Goal: Information Seeking & Learning: Learn about a topic

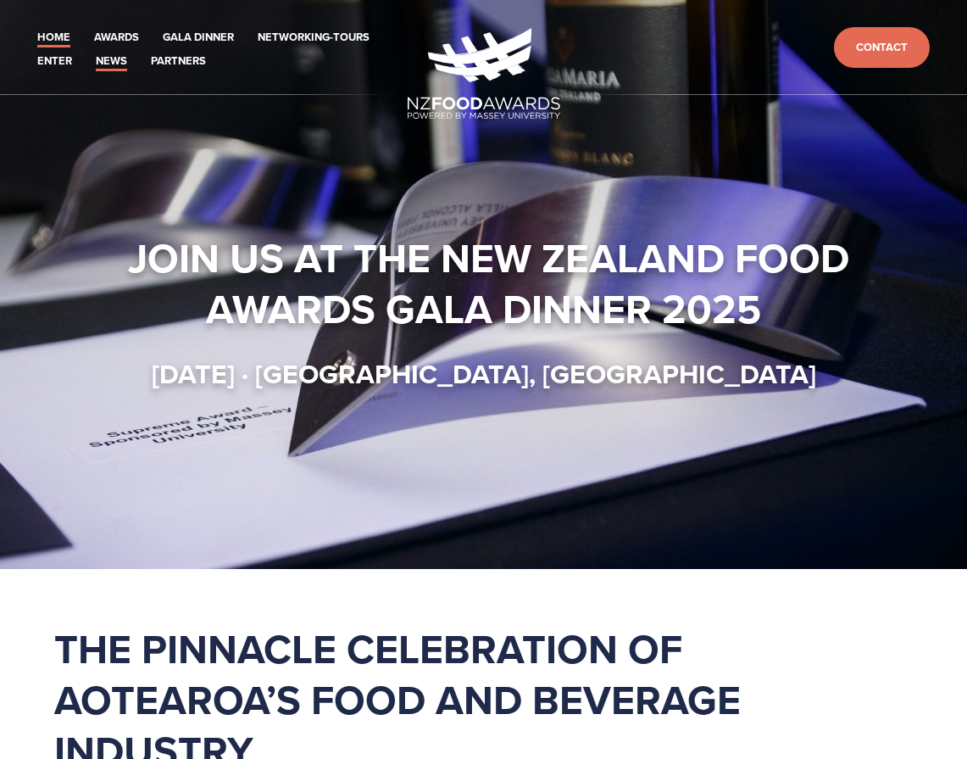
click at [120, 70] on link "News" at bounding box center [111, 62] width 31 height 20
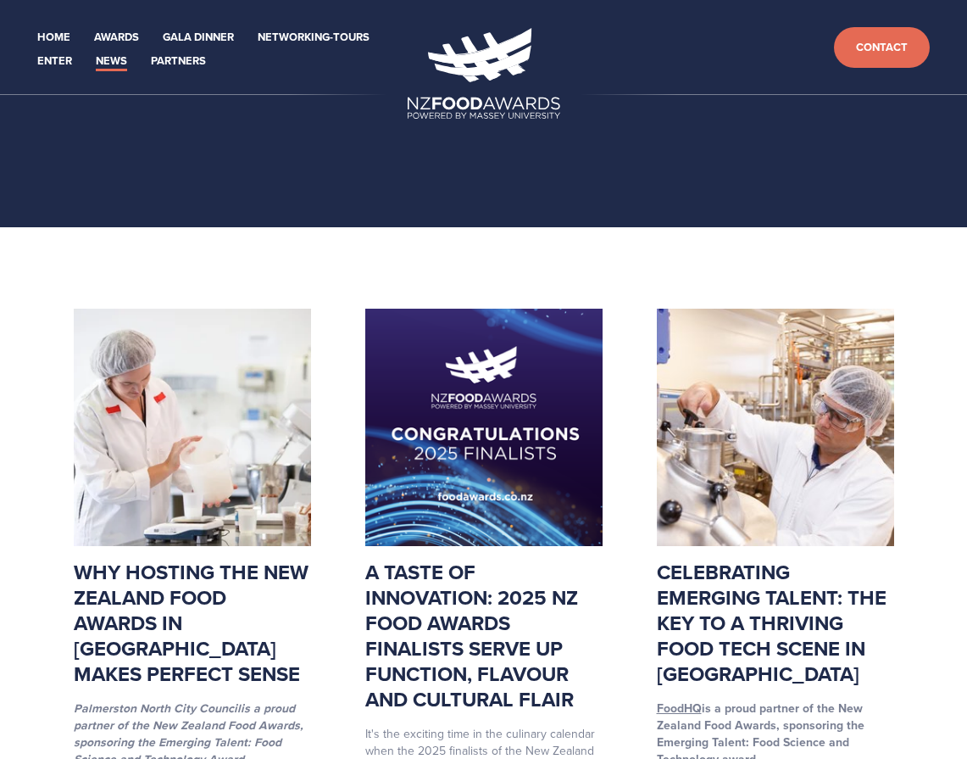
click at [125, 67] on link "News" at bounding box center [111, 62] width 31 height 20
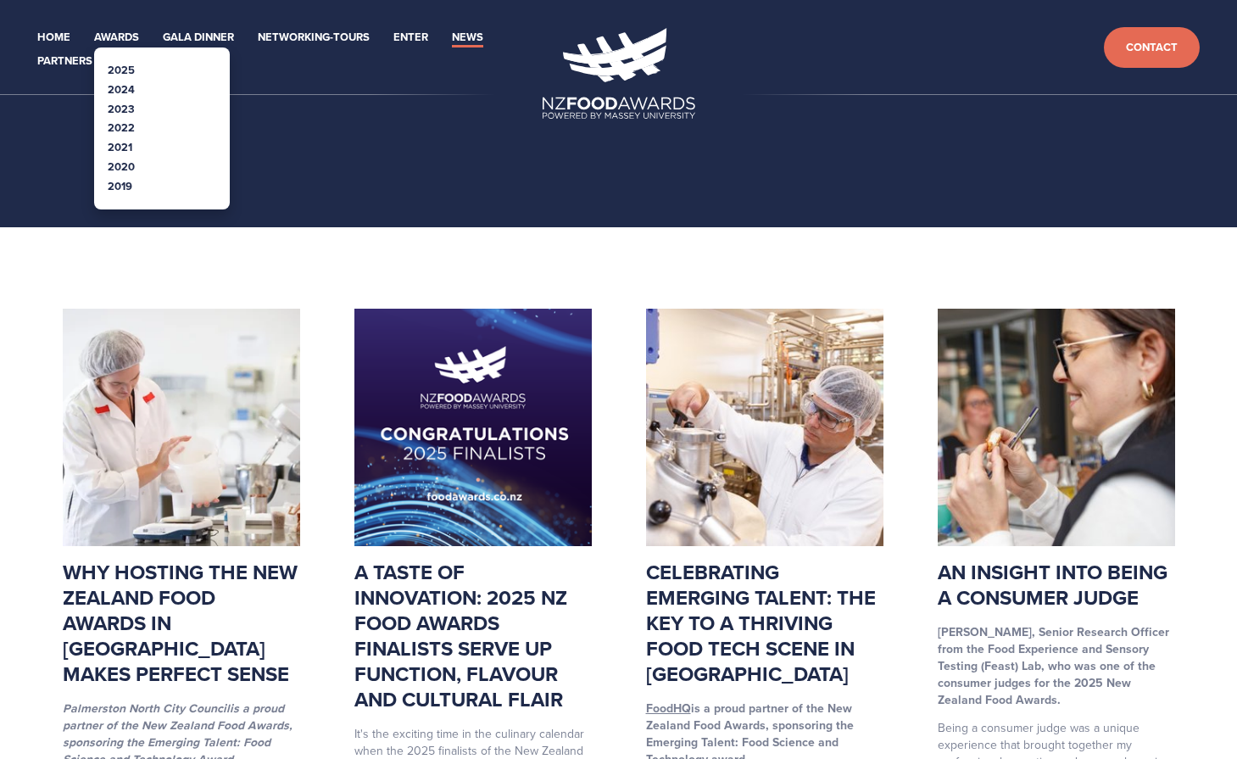
click at [128, 73] on link "2025" at bounding box center [121, 70] width 27 height 16
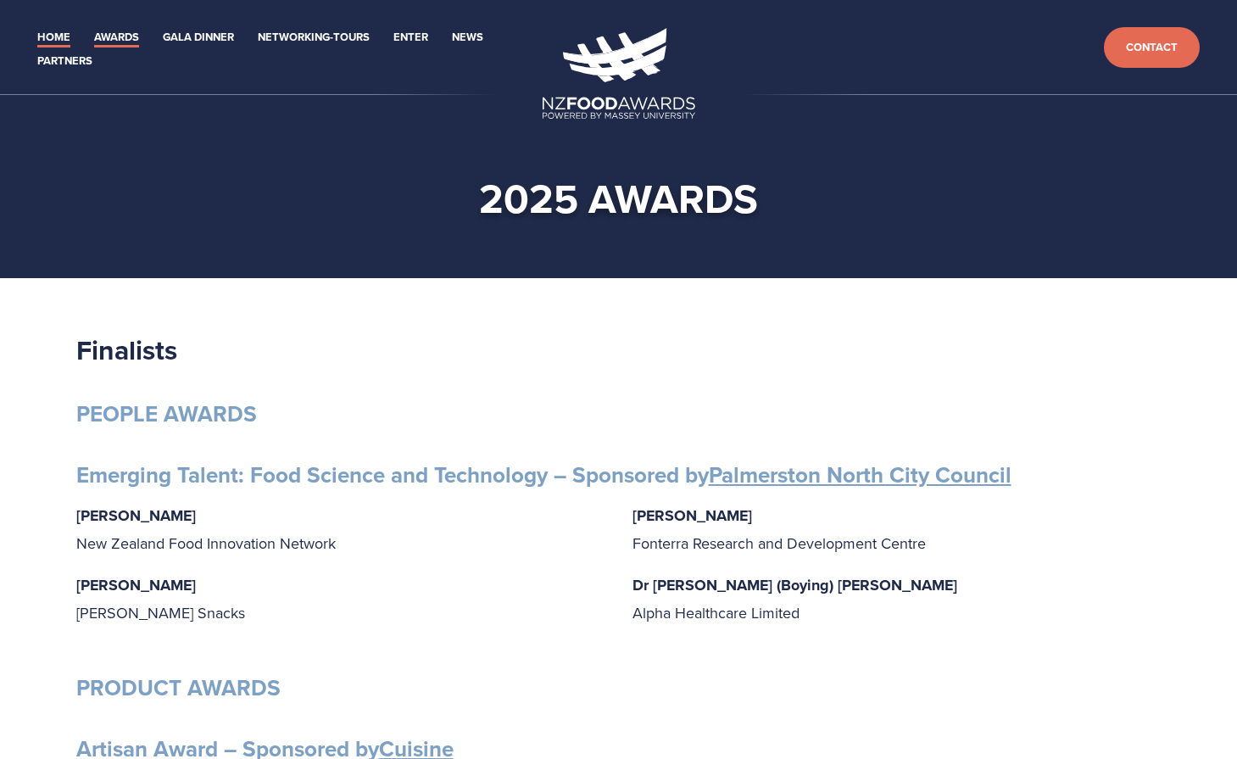
click at [64, 41] on link "Home" at bounding box center [53, 38] width 33 height 20
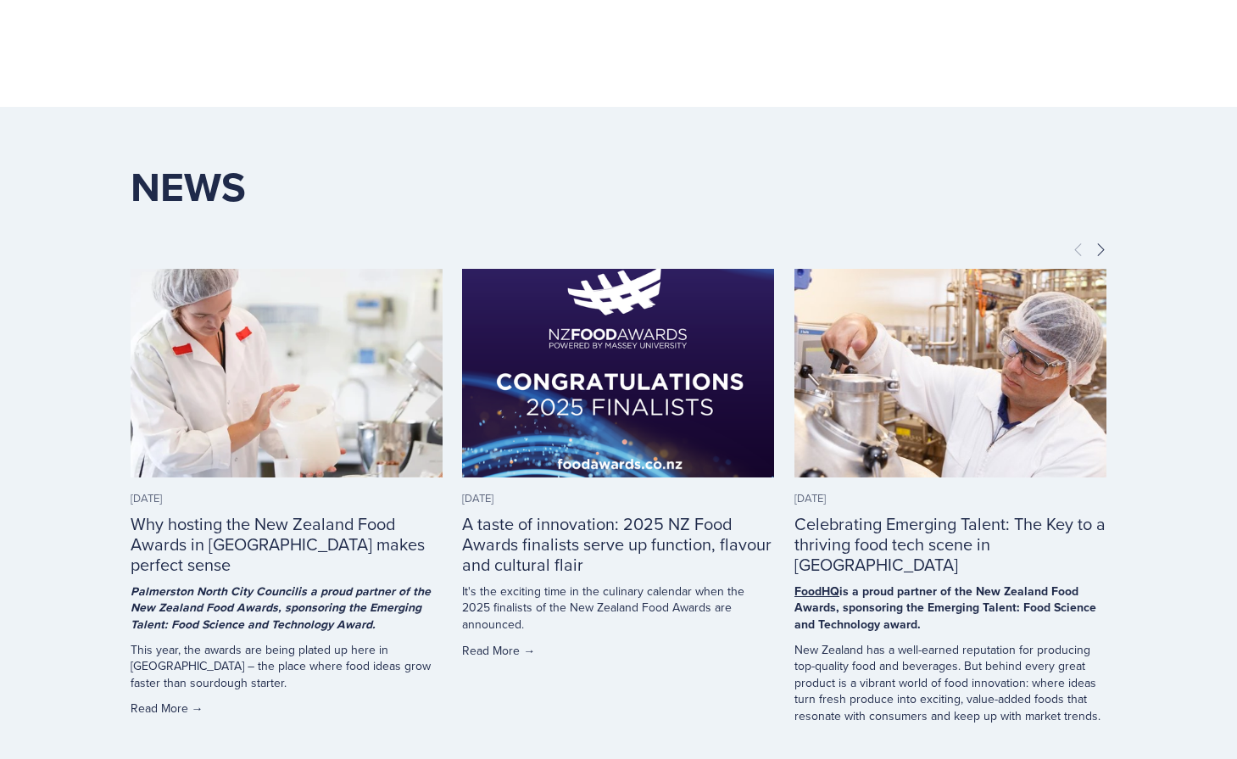
scroll to position [4070, 0]
click at [1106, 257] on span "Next" at bounding box center [1101, 249] width 14 height 15
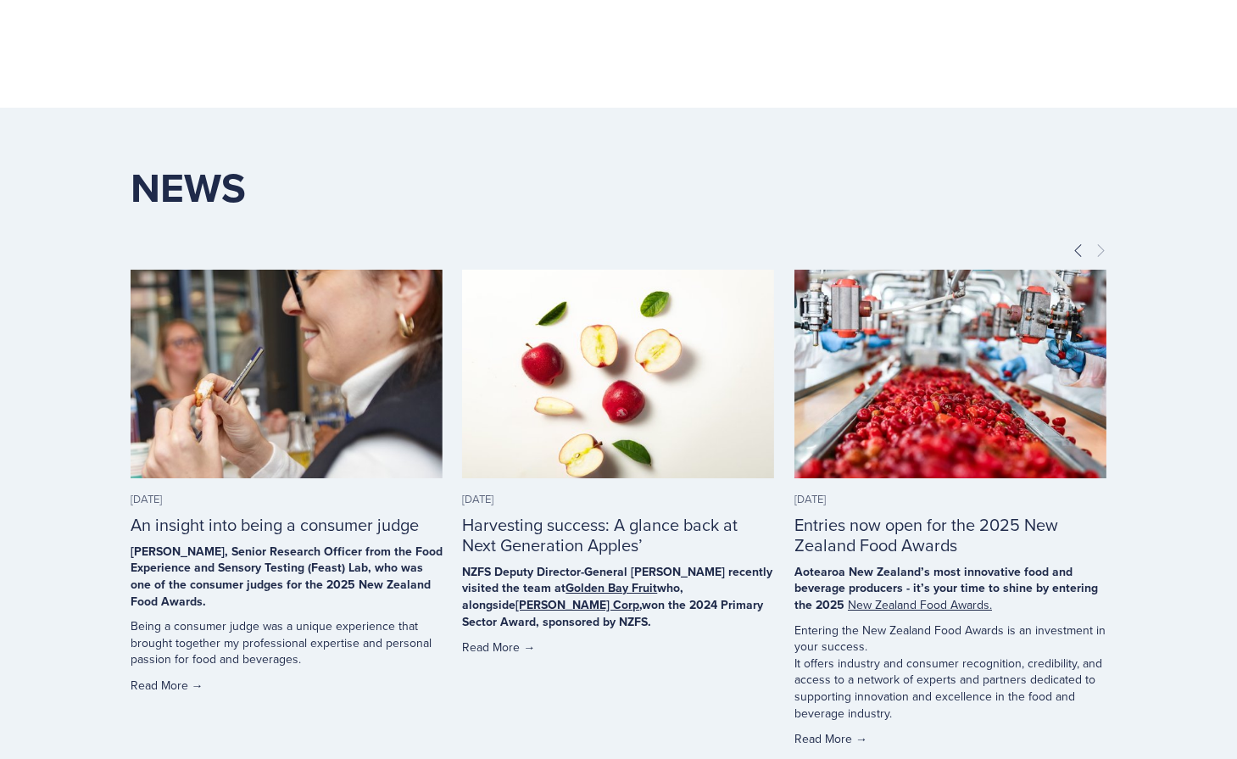
click at [1106, 257] on span "Next" at bounding box center [1101, 249] width 14 height 15
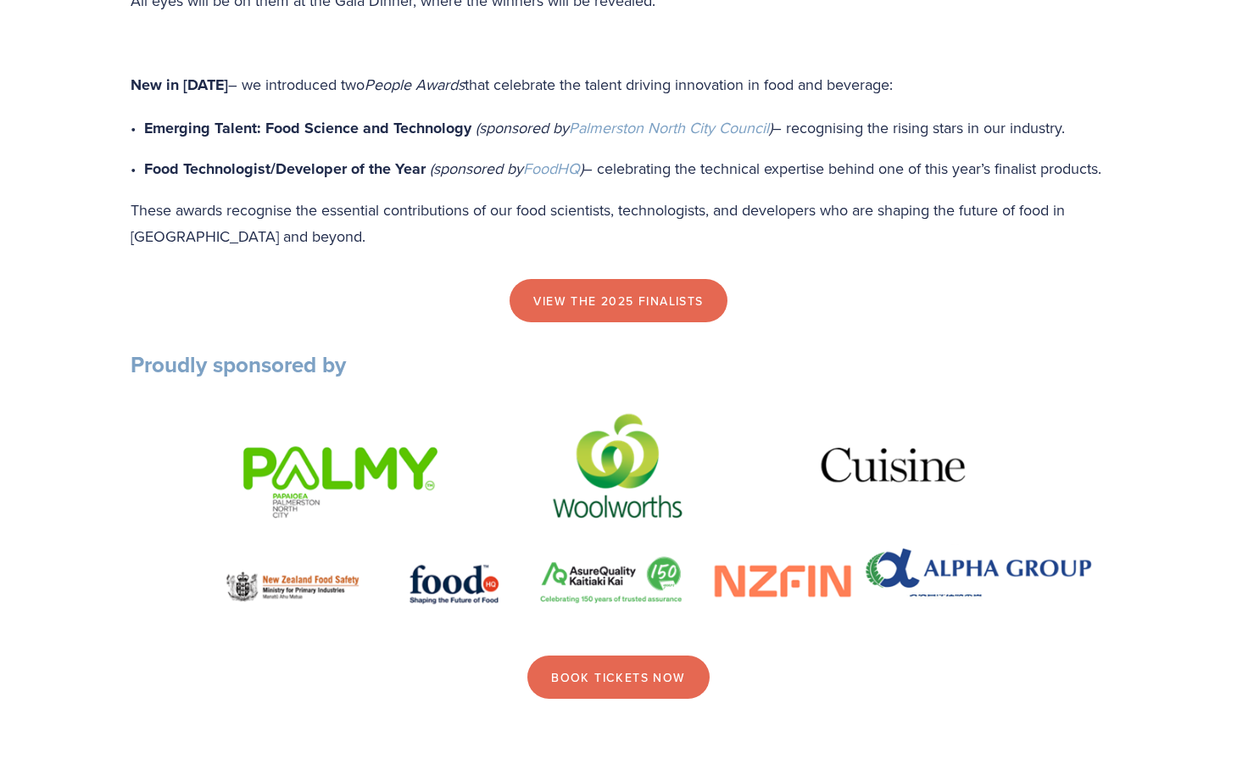
scroll to position [1949, 0]
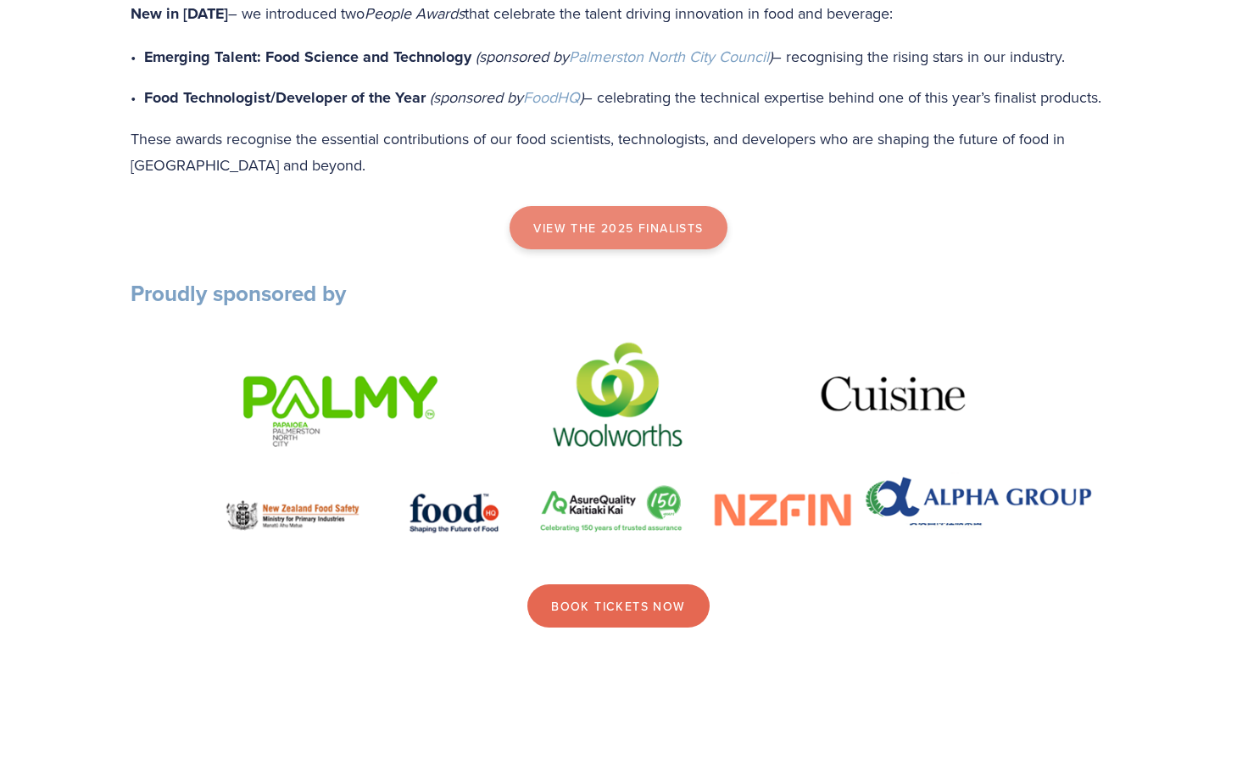
click at [611, 250] on link "view the 2025 finalists" at bounding box center [618, 228] width 217 height 44
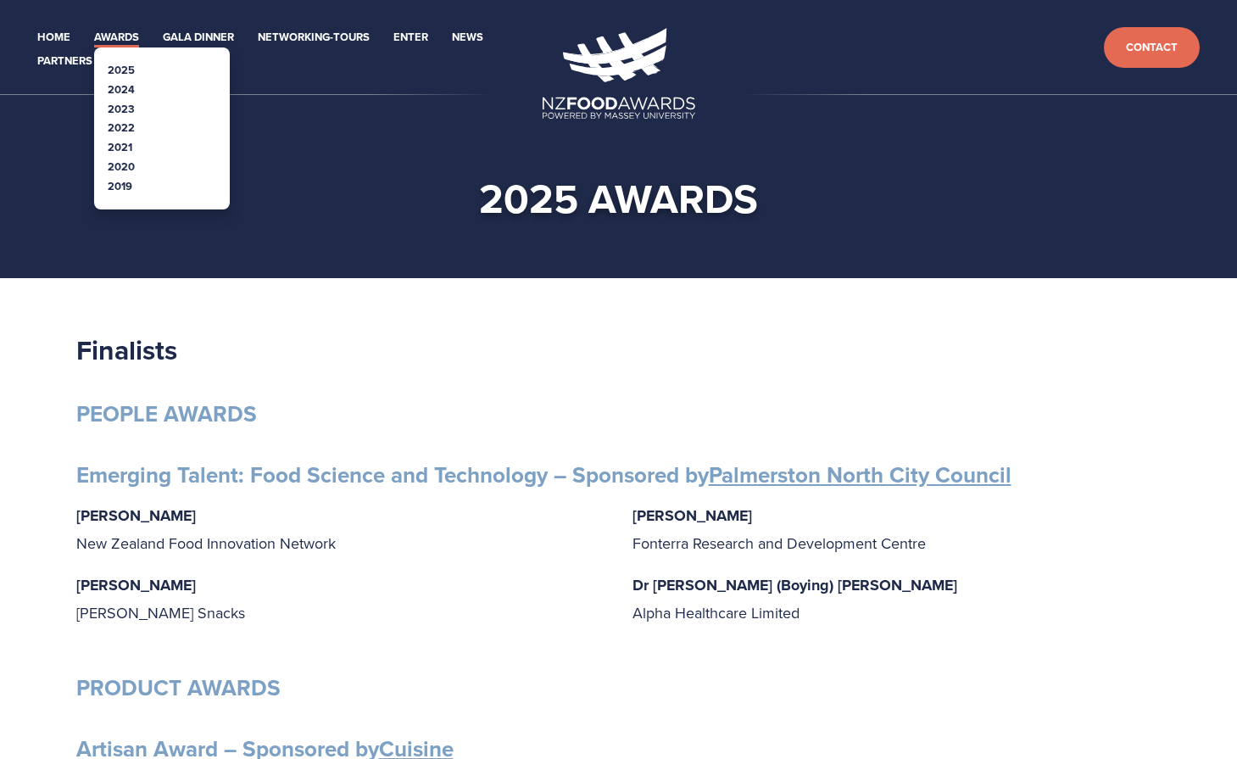
click at [115, 40] on link "Awards" at bounding box center [116, 38] width 45 height 20
